Goal: Find specific page/section: Find specific page/section

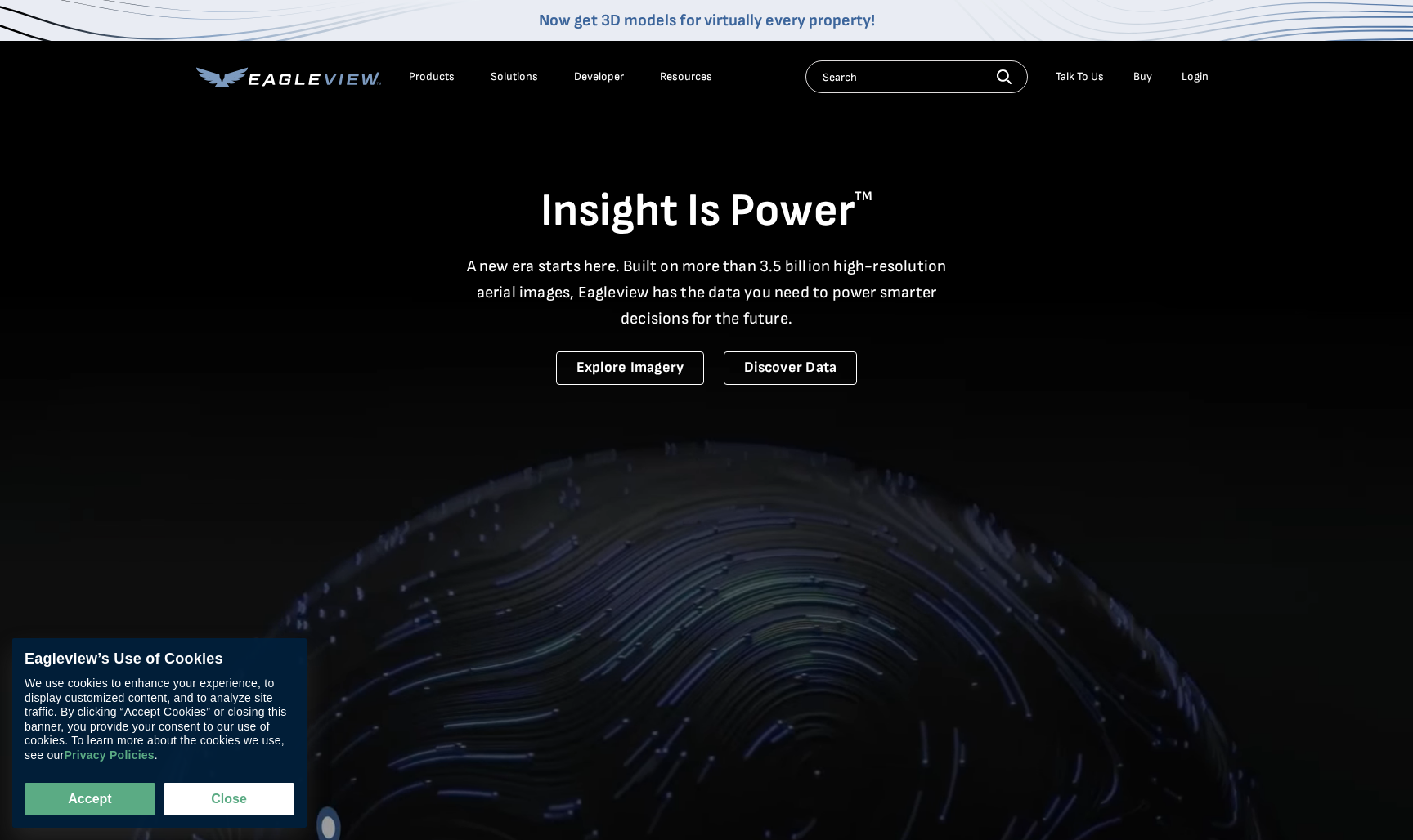
click at [860, 84] on input "text" at bounding box center [916, 77] width 222 height 33
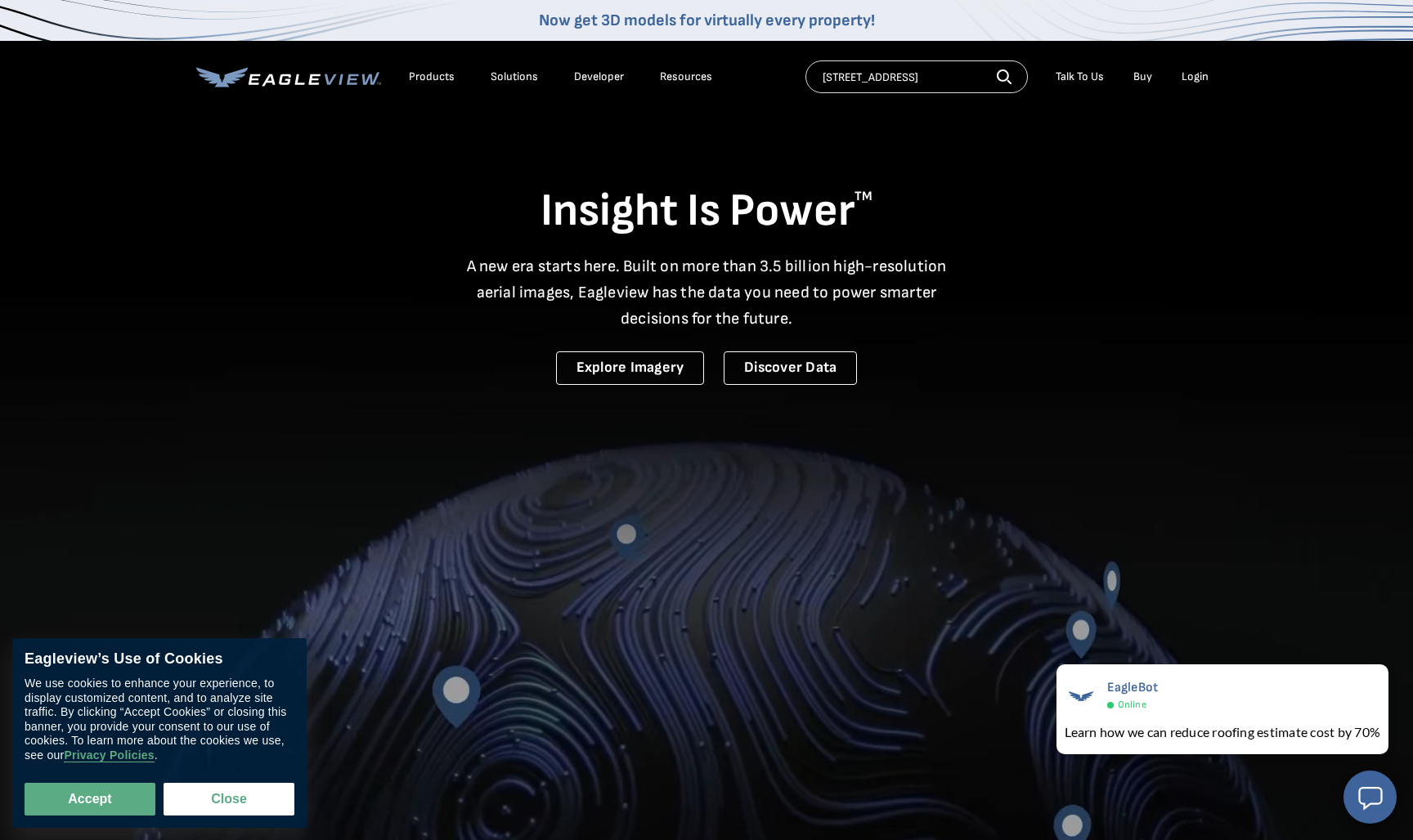
type input "[STREET_ADDRESS]"
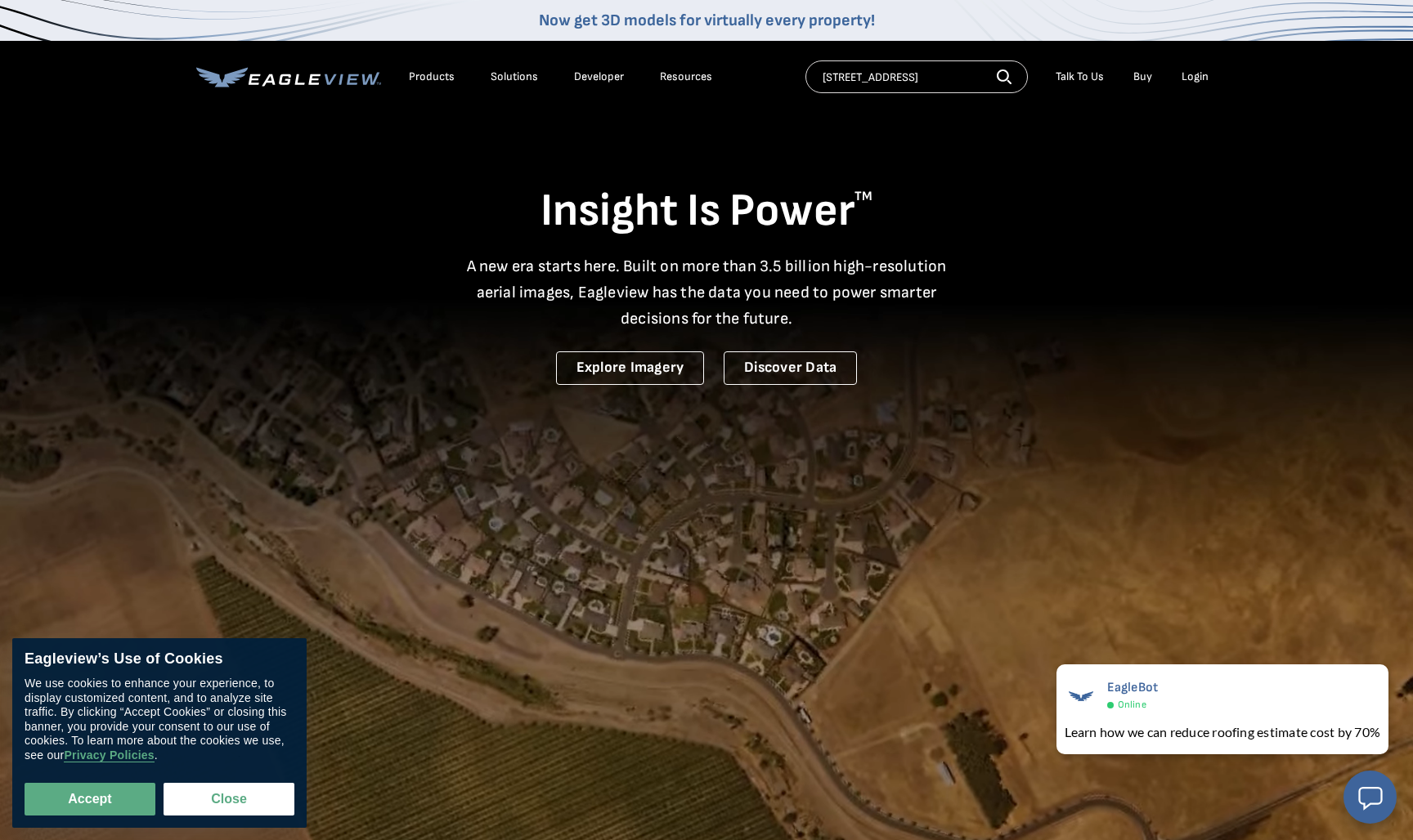
click at [1006, 79] on icon "button" at bounding box center [1004, 77] width 15 height 15
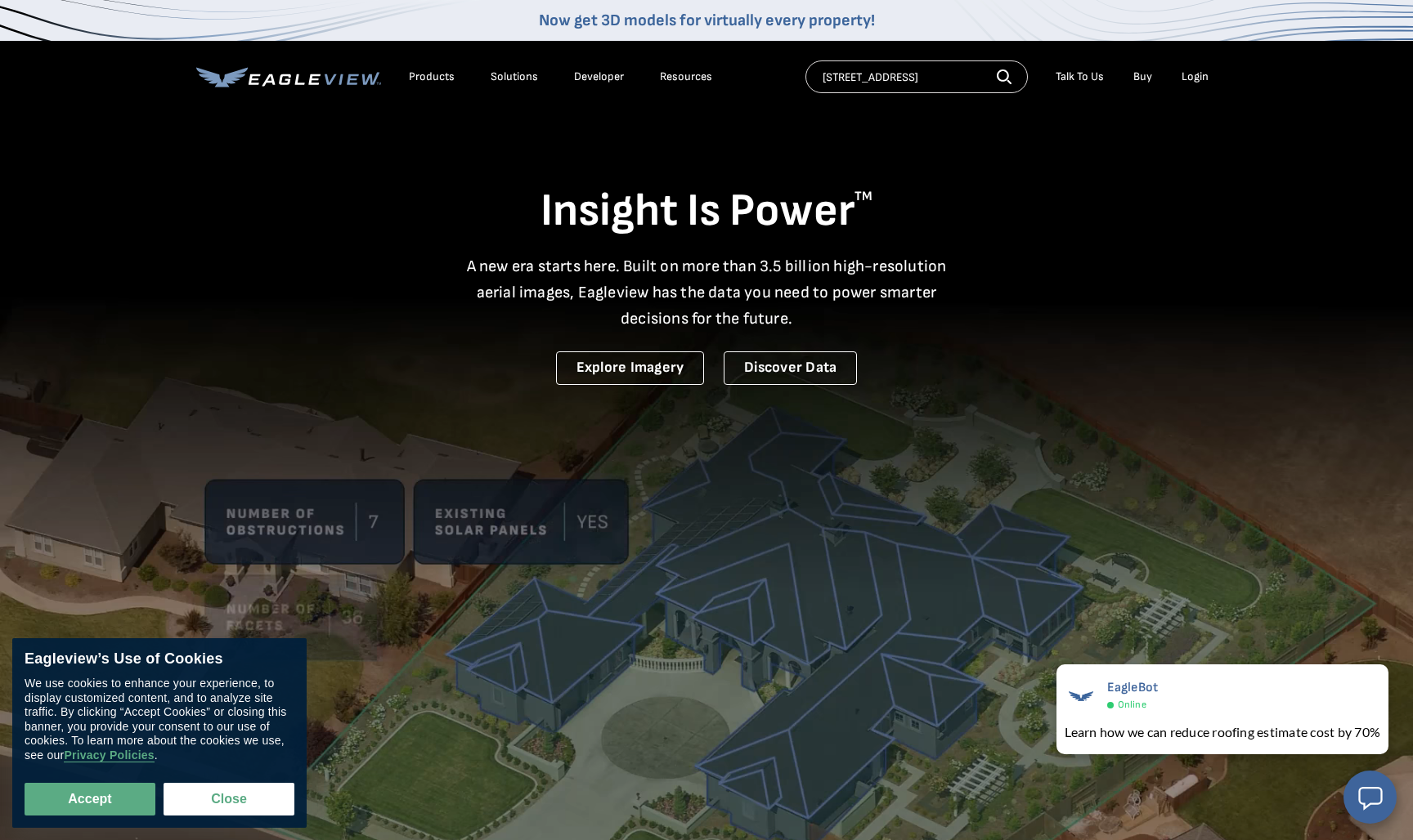
click at [1006, 79] on icon "button" at bounding box center [1004, 77] width 15 height 15
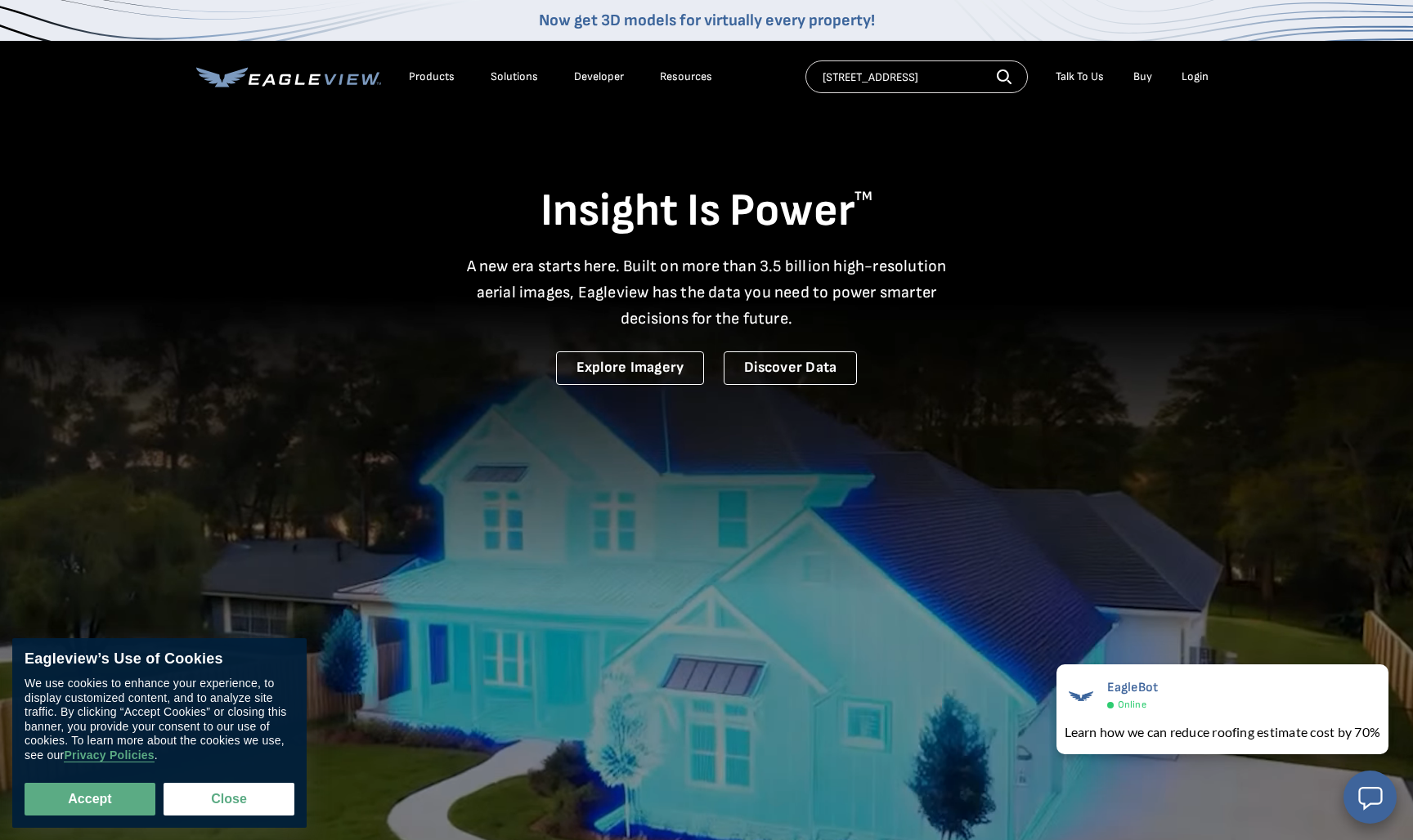
click at [1000, 77] on icon "button" at bounding box center [1004, 77] width 15 height 15
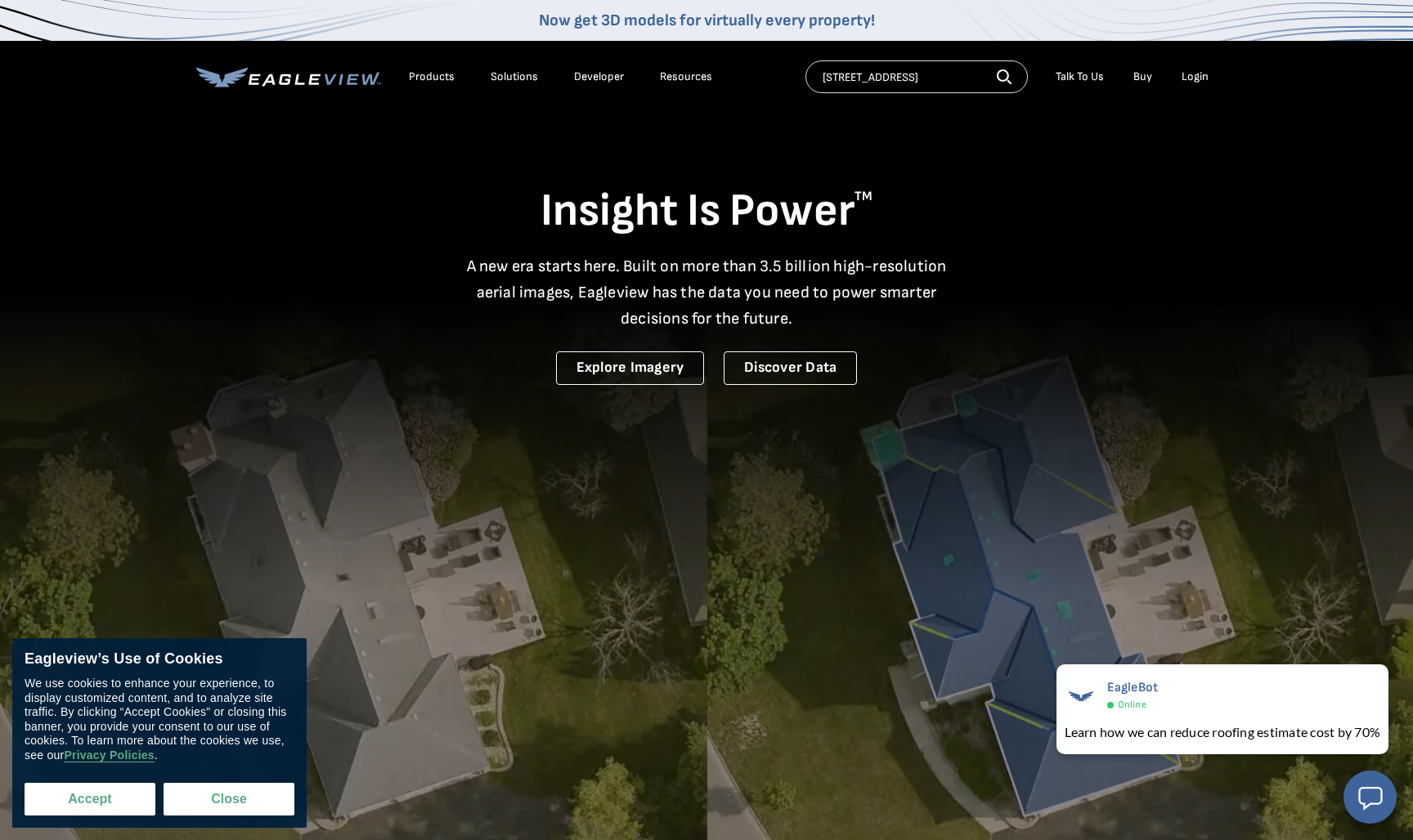
click at [118, 796] on button "Accept" at bounding box center [90, 799] width 131 height 33
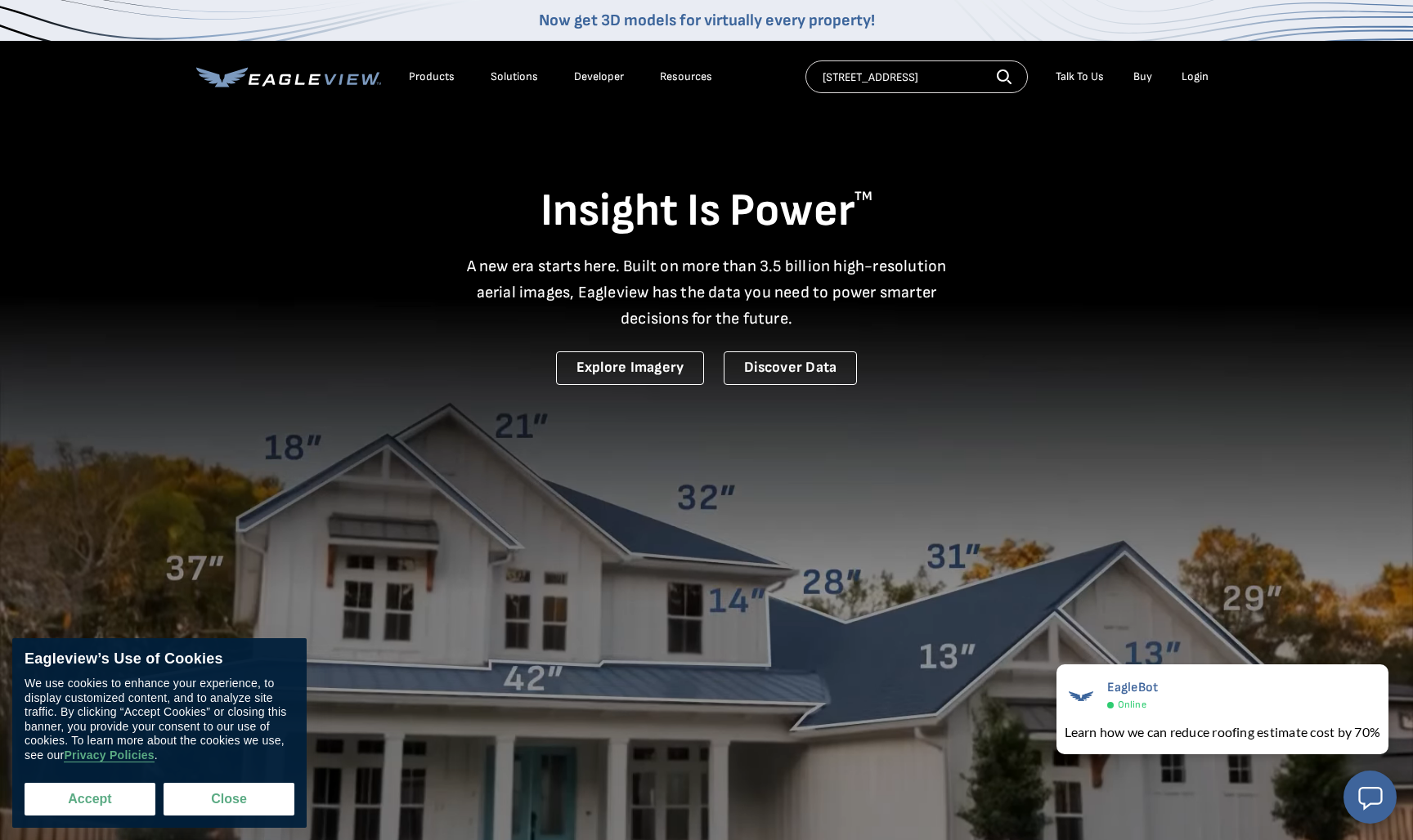
checkbox input "true"
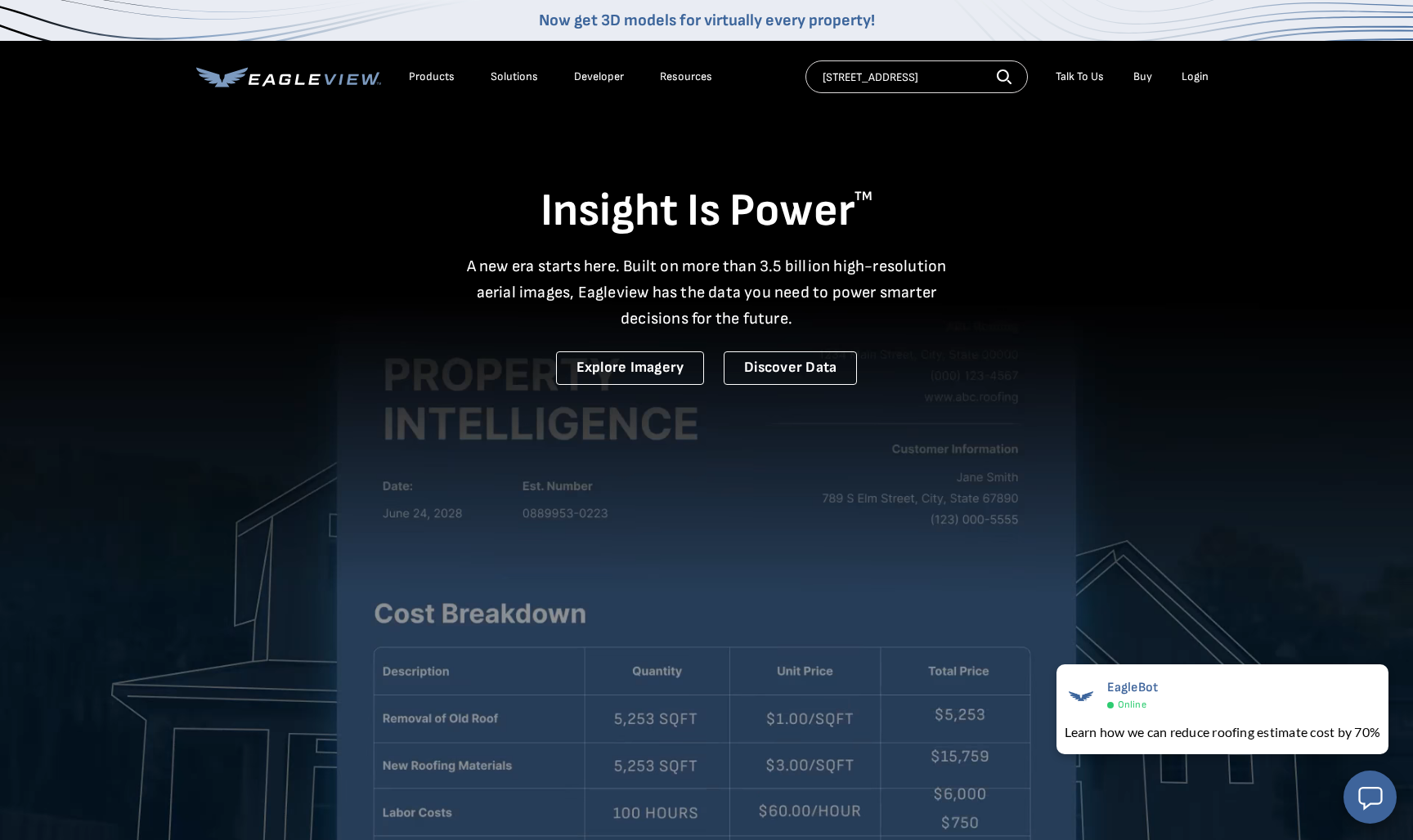
click at [1006, 77] on icon "button" at bounding box center [1004, 77] width 15 height 15
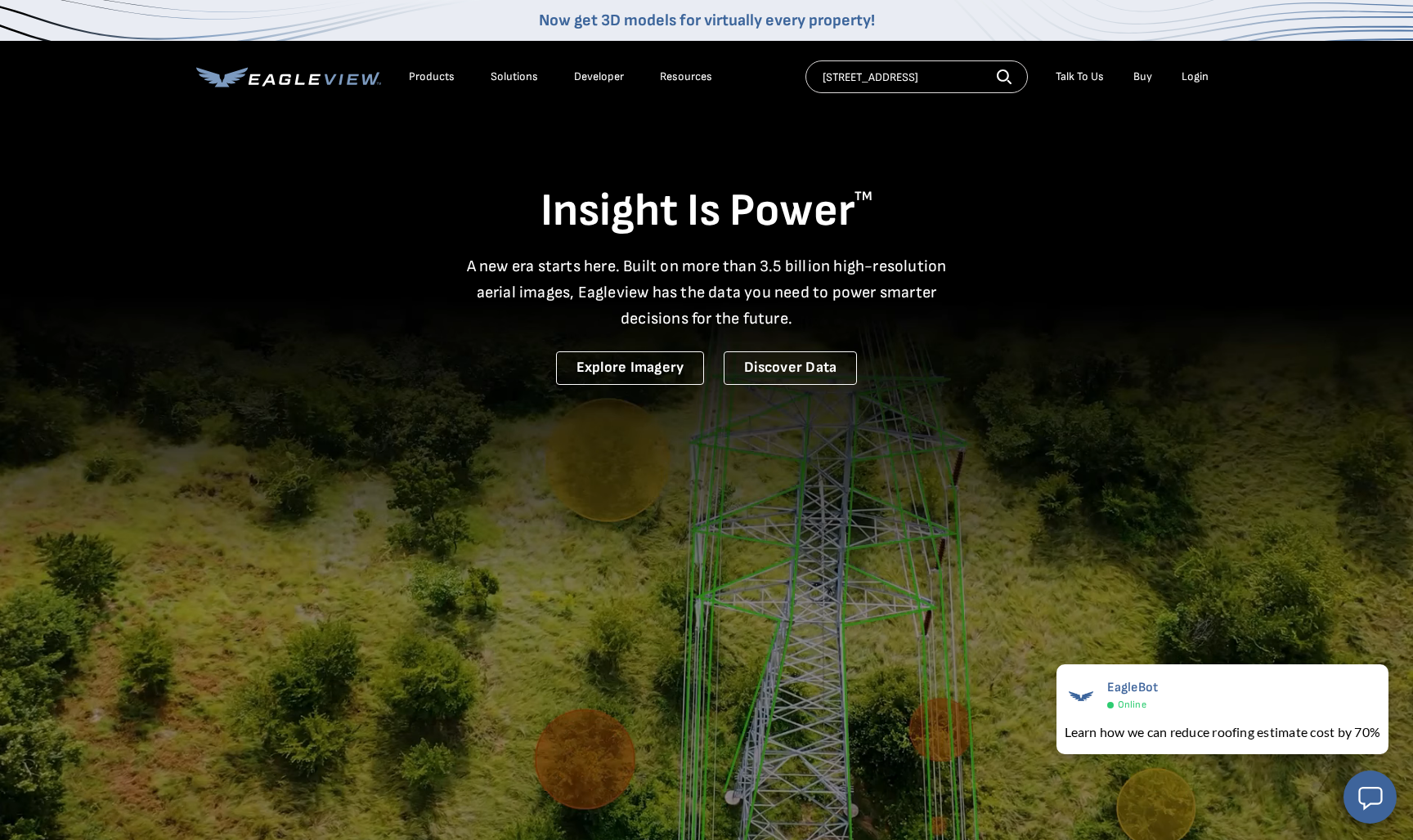
click at [437, 77] on div "Products" at bounding box center [431, 77] width 46 height 15
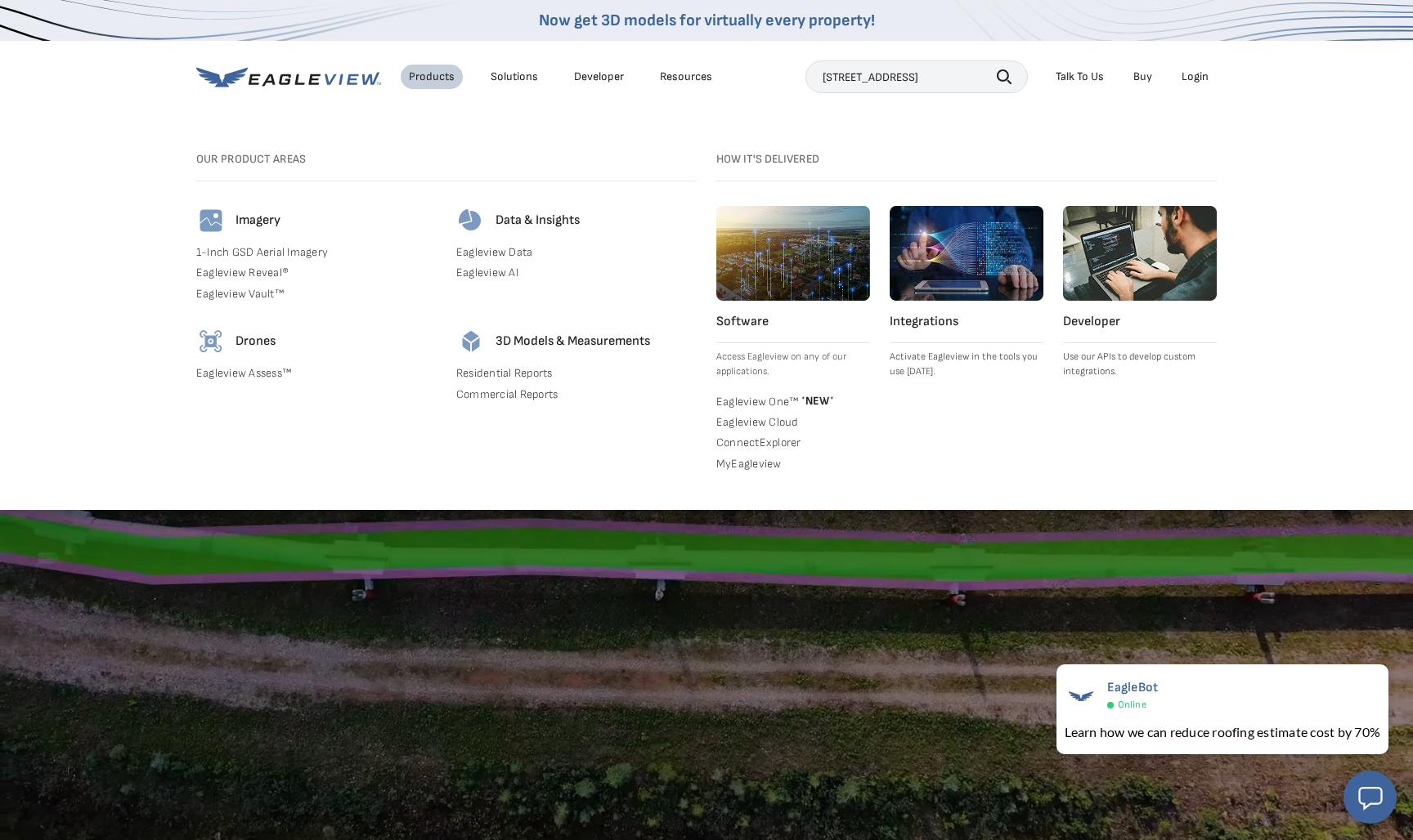
click at [1007, 74] on icon "button" at bounding box center [1004, 77] width 15 height 15
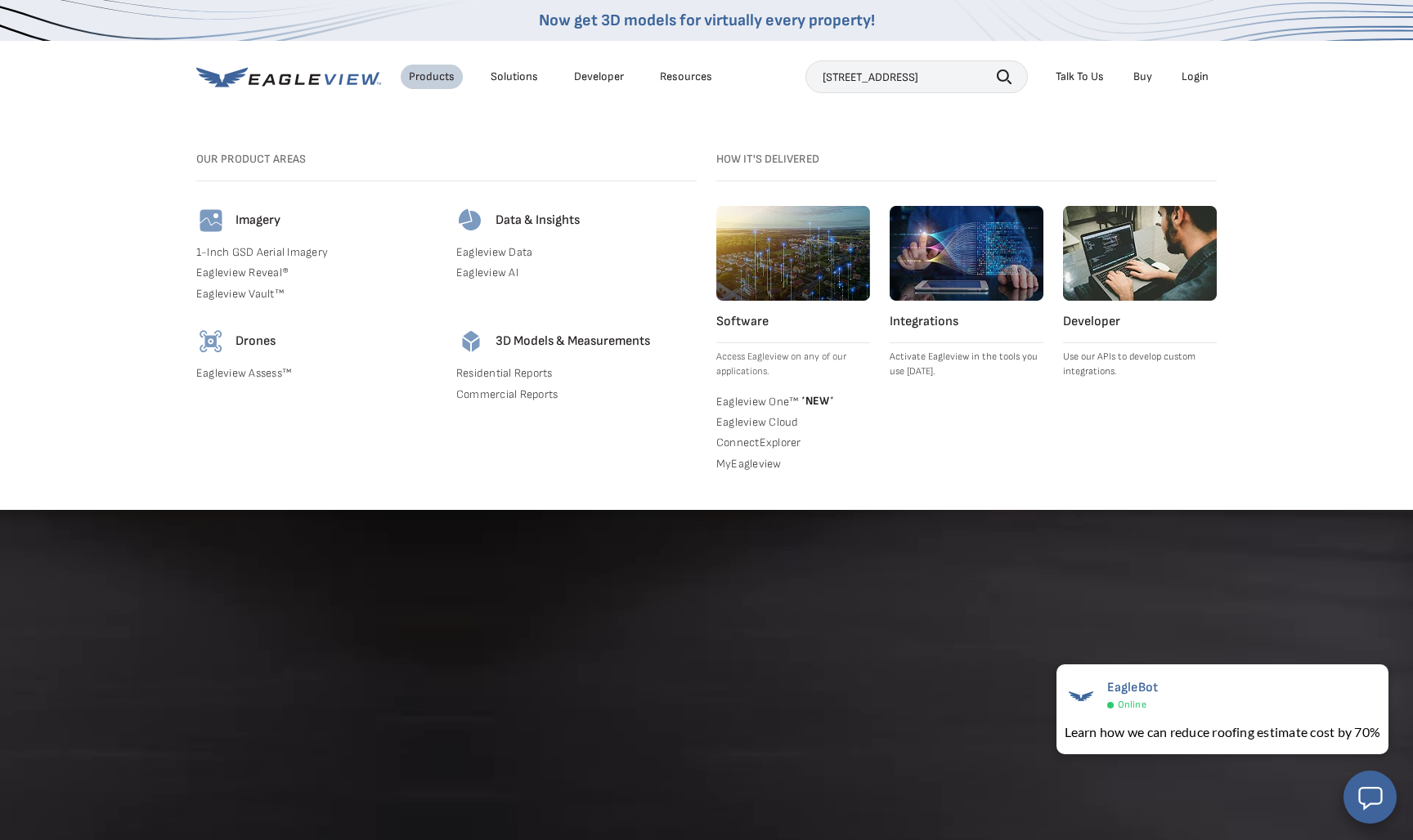
click at [1007, 74] on icon "button" at bounding box center [1004, 77] width 15 height 15
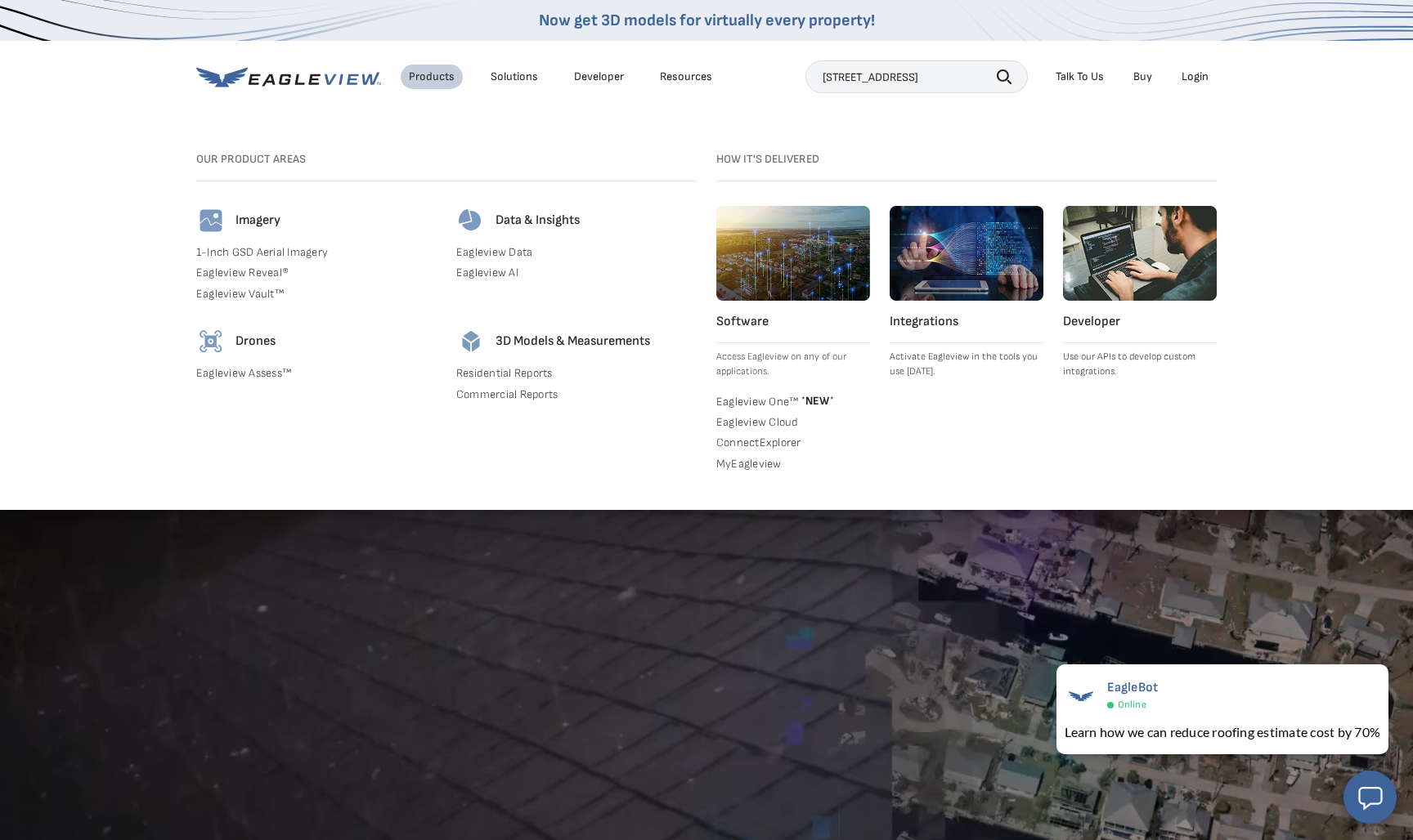
click at [1007, 74] on icon "button" at bounding box center [1004, 77] width 15 height 15
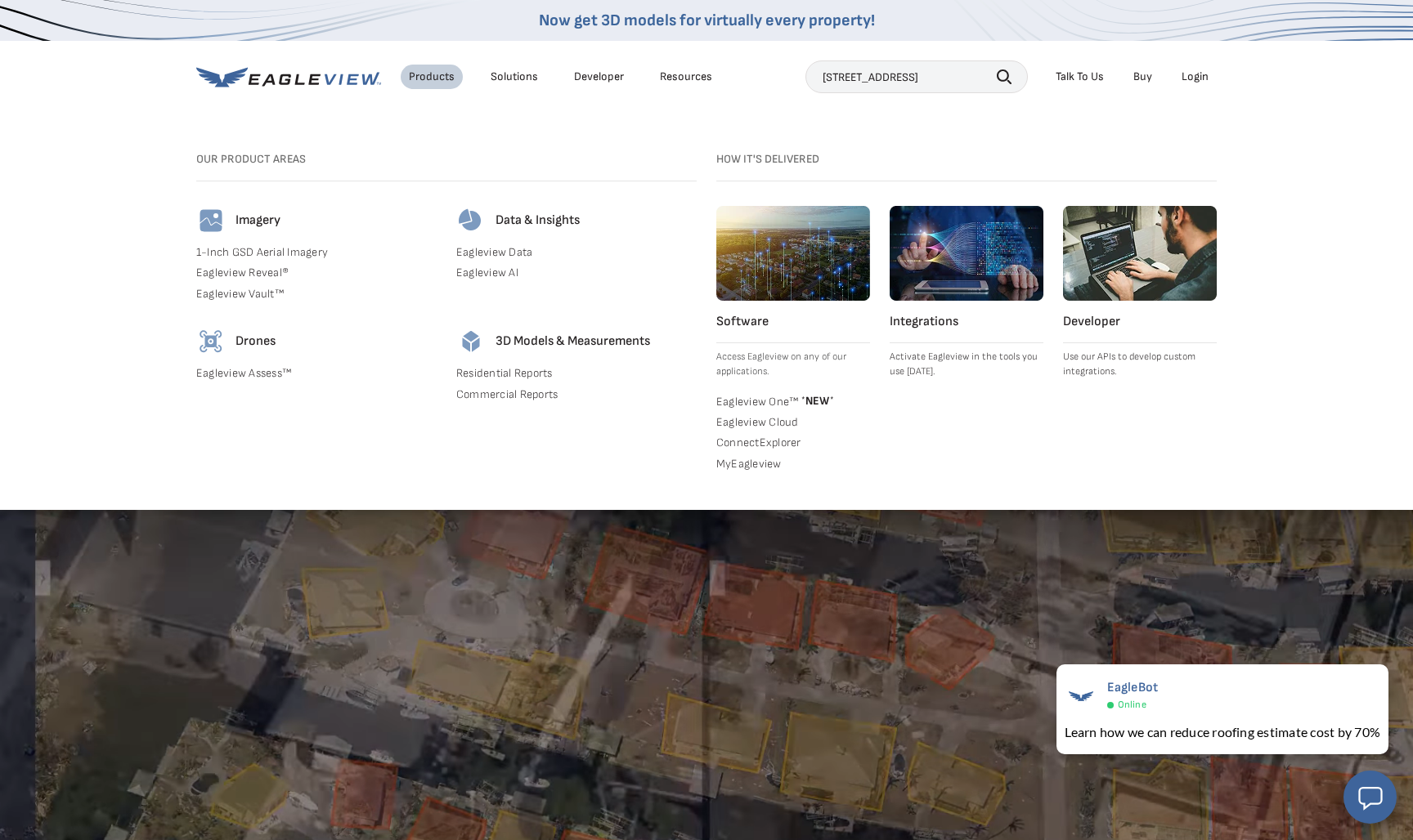
click at [1007, 74] on icon "button" at bounding box center [1004, 77] width 15 height 15
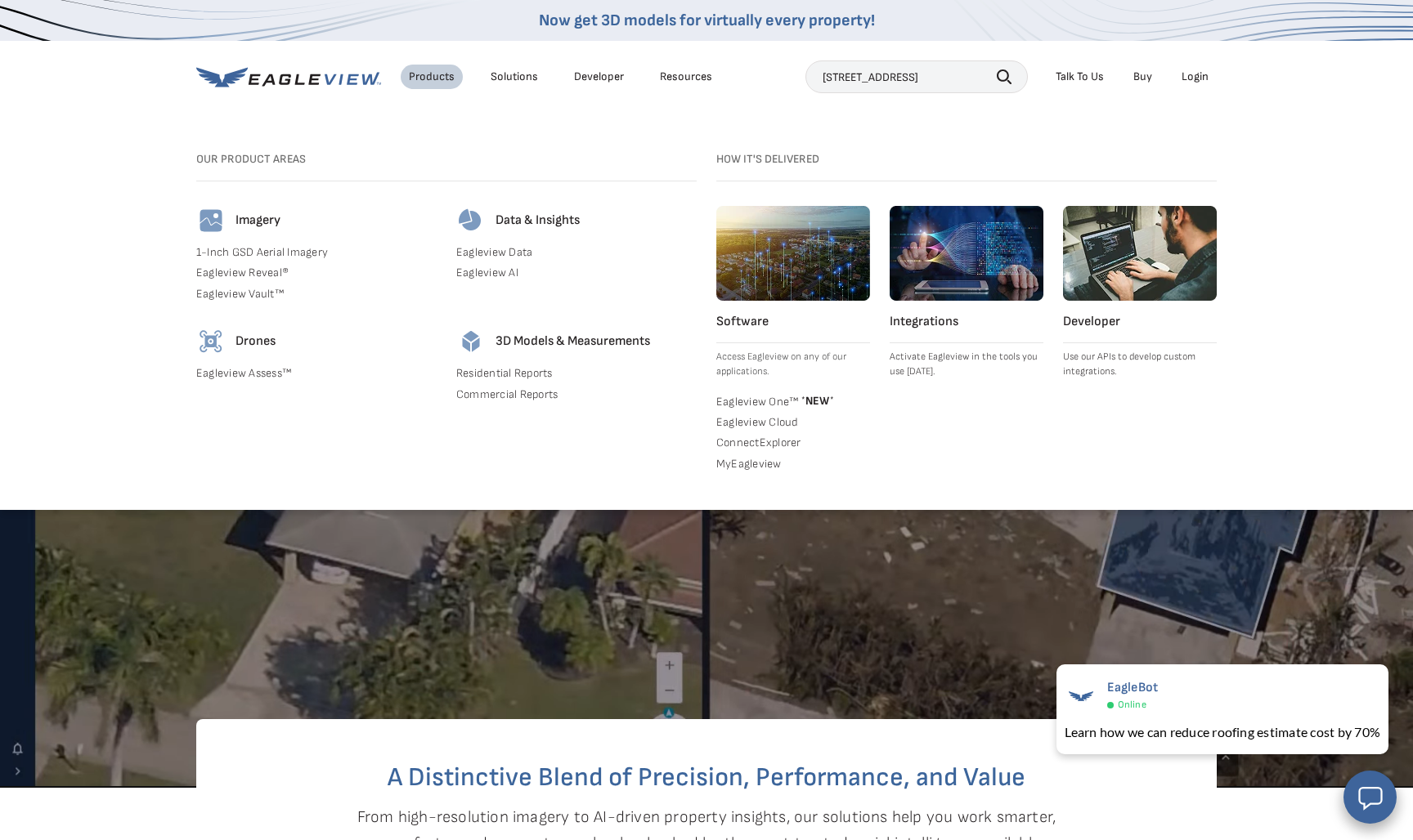
scroll to position [182, 0]
